Goal: Navigation & Orientation: Find specific page/section

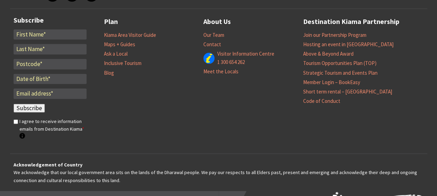
scroll to position [2209, 0]
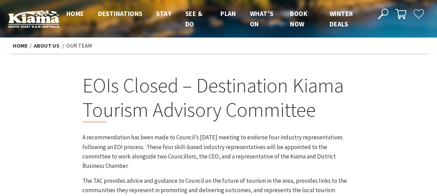
click at [42, 45] on link "About Us" at bounding box center [47, 45] width 26 height 7
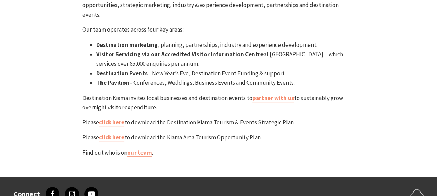
scroll to position [70, 0]
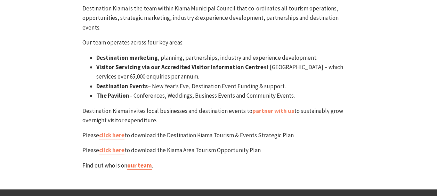
click at [139, 162] on link "our team" at bounding box center [139, 166] width 25 height 8
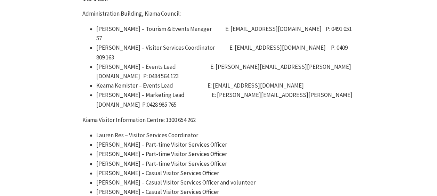
scroll to position [452, 0]
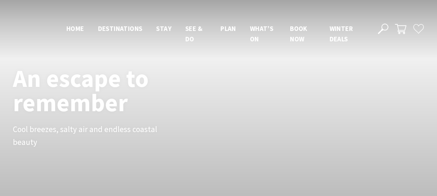
scroll to position [1511, 0]
